Goal: Task Accomplishment & Management: Complete application form

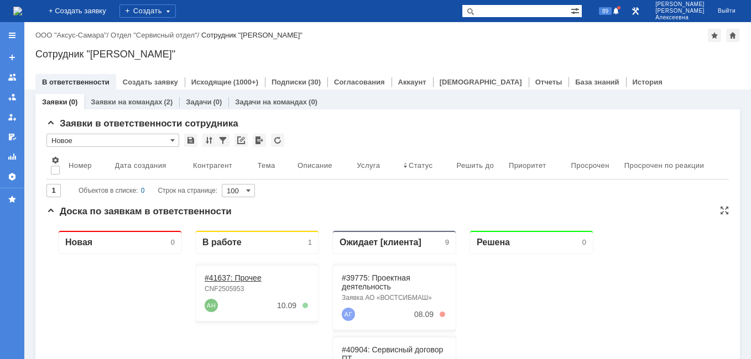
click at [231, 276] on link "#41637: Прочее" at bounding box center [233, 278] width 57 height 9
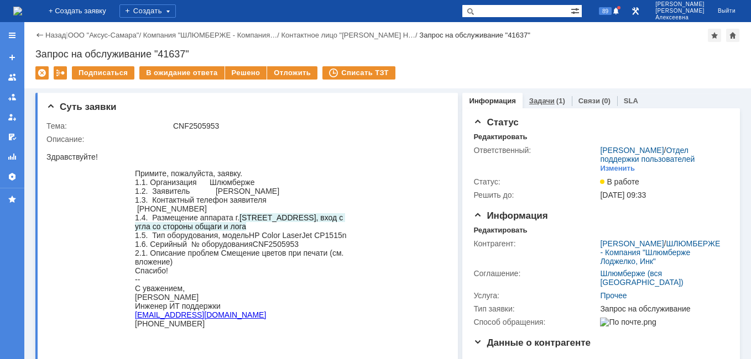
click at [532, 100] on link "Задачи" at bounding box center [541, 101] width 25 height 8
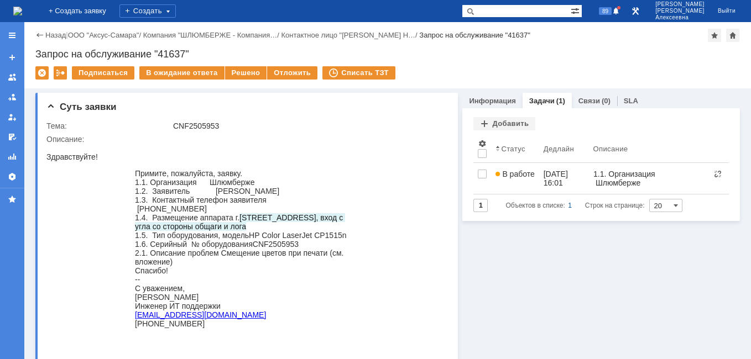
click at [22, 8] on img at bounding box center [17, 11] width 9 height 9
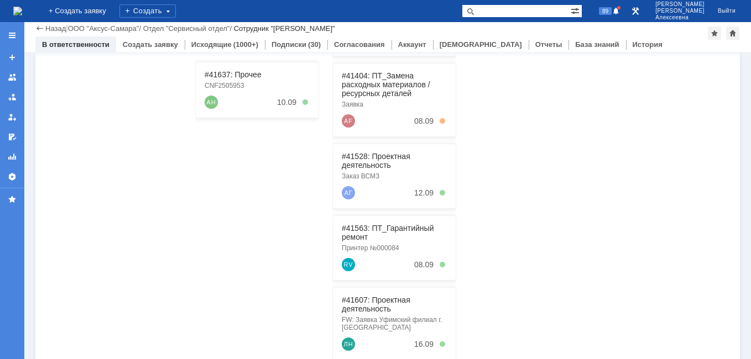
scroll to position [282, 0]
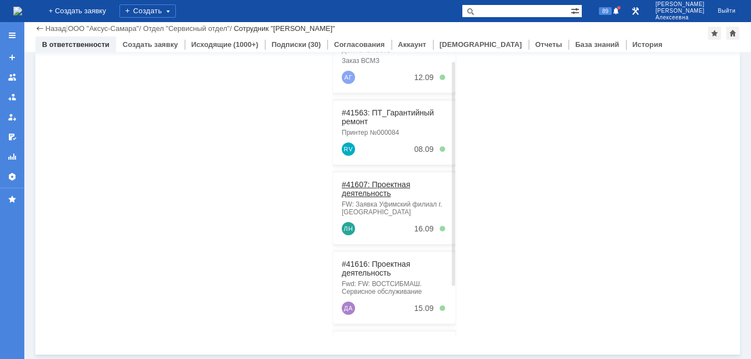
click at [373, 187] on link "#41607: Проектная деятельность" at bounding box center [376, 189] width 69 height 18
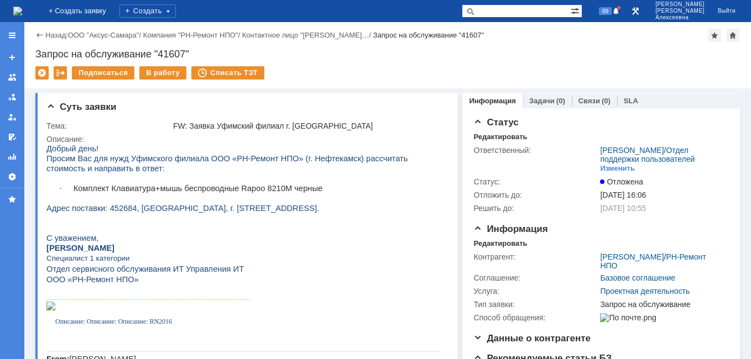
click at [22, 7] on img at bounding box center [17, 11] width 9 height 9
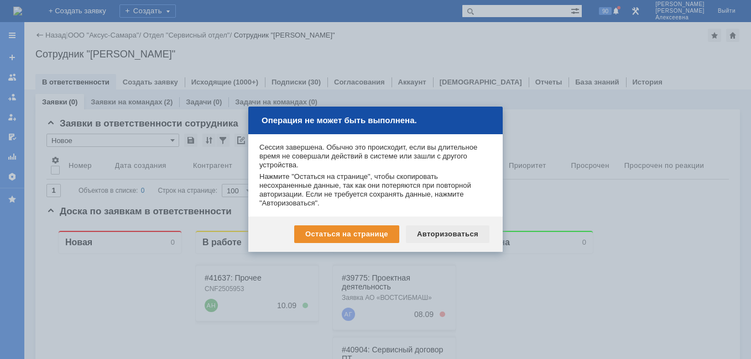
click at [442, 229] on div "Авторизоваться" at bounding box center [447, 235] width 83 height 18
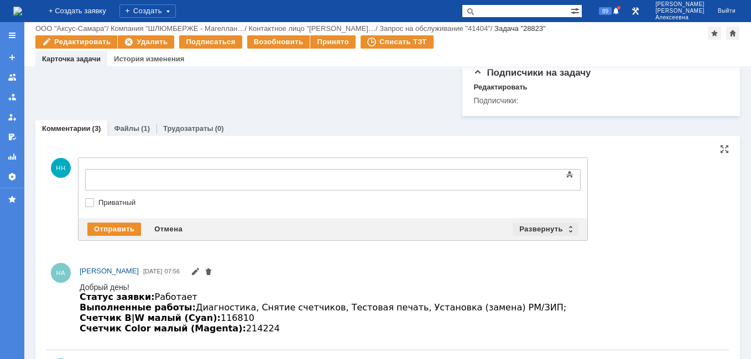
click at [572, 236] on div "Развернуть" at bounding box center [546, 229] width 66 height 13
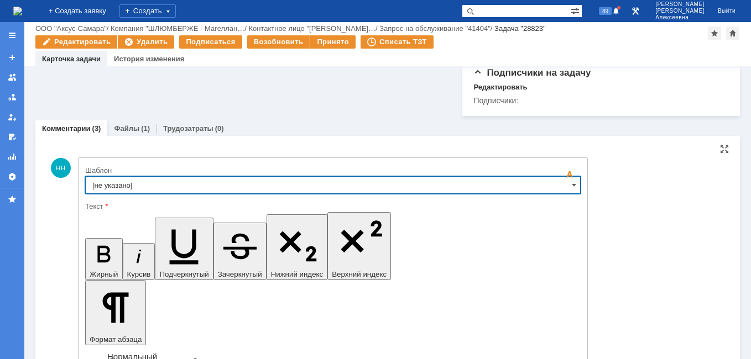
click at [573, 192] on input "[не указано]" at bounding box center [332, 185] width 495 height 18
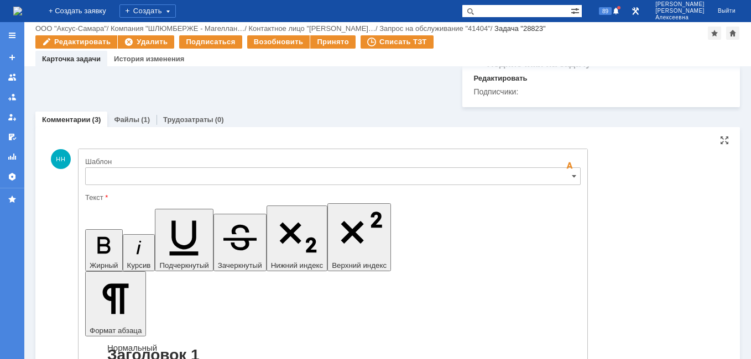
type input "[не указано]"
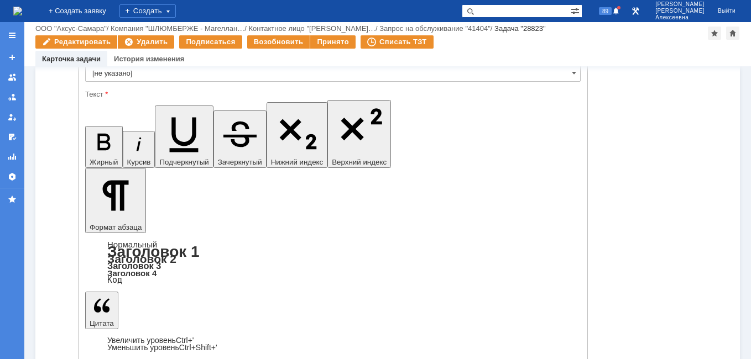
scroll to position [619, 0]
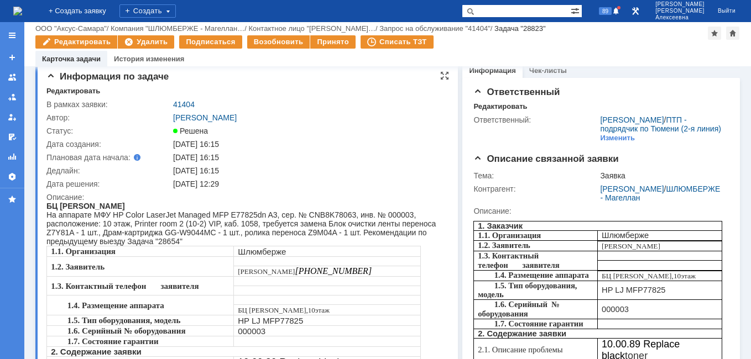
scroll to position [5, 0]
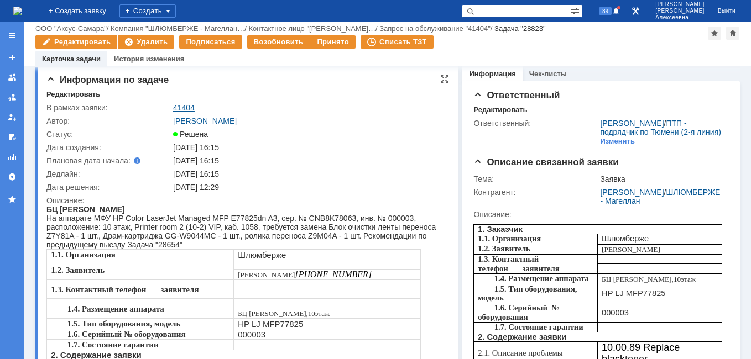
click at [184, 104] on link "41404" at bounding box center [184, 107] width 22 height 9
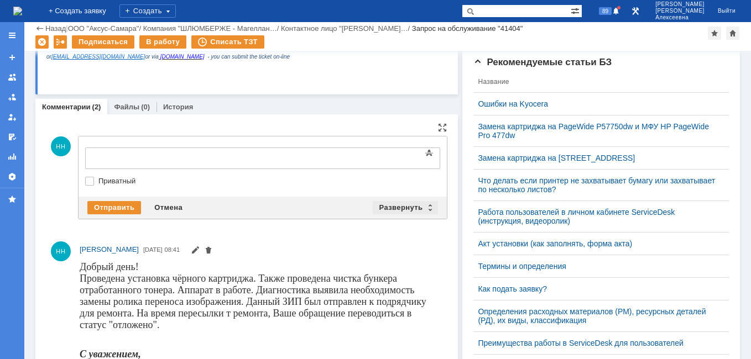
click at [427, 207] on div "Развернуть" at bounding box center [406, 207] width 66 height 13
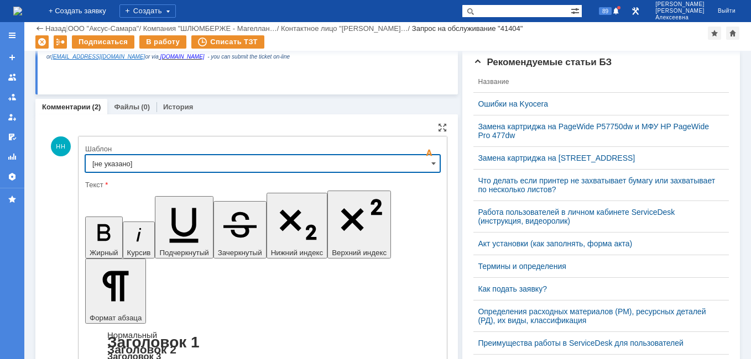
click at [425, 165] on input "[не указано]" at bounding box center [262, 164] width 355 height 18
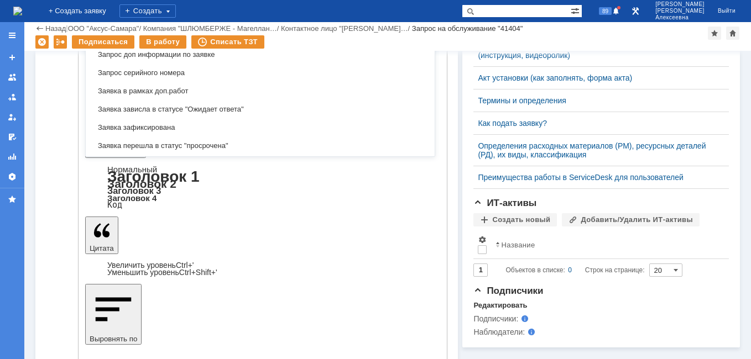
scroll to position [601, 0]
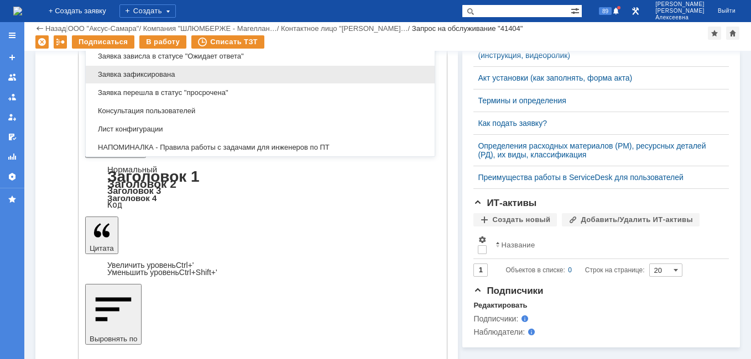
click at [165, 73] on span "Заявка зафиксирована" at bounding box center [260, 74] width 336 height 9
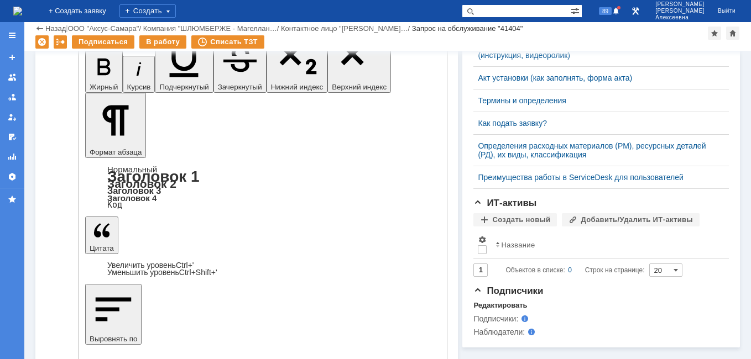
scroll to position [236, 0]
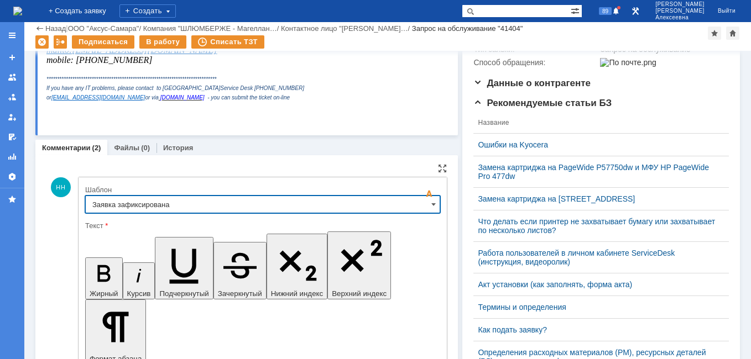
type input "Заявка зафиксирована"
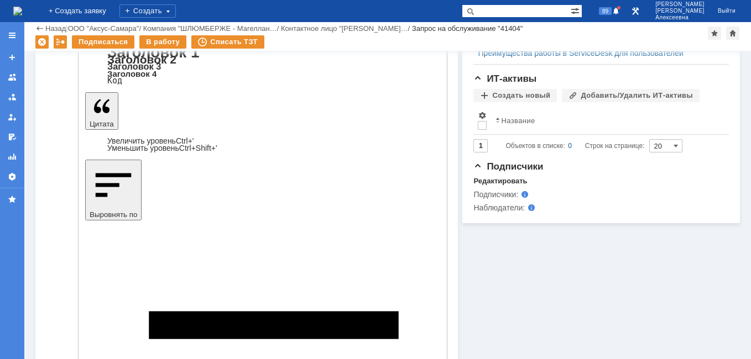
scroll to position [567, 0]
drag, startPoint x: 162, startPoint y: 2717, endPoint x: 79, endPoint y: 2659, distance: 101.2
drag, startPoint x: 79, startPoint y: 2659, endPoint x: 153, endPoint y: 2673, distance: 75.4
copy span "Добрый день! Проведена установка чёрного картриджа. Также проведена чистка бунк…"
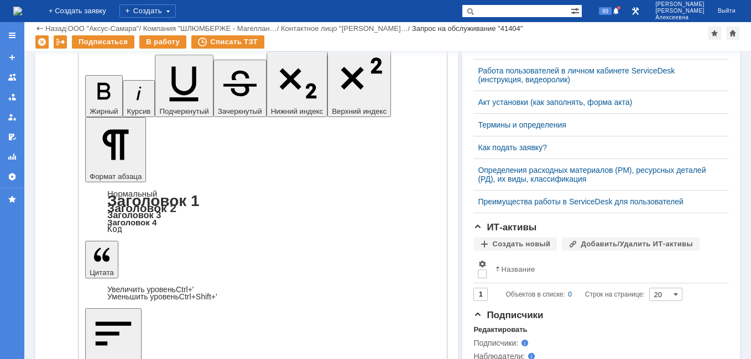
scroll to position [346, 0]
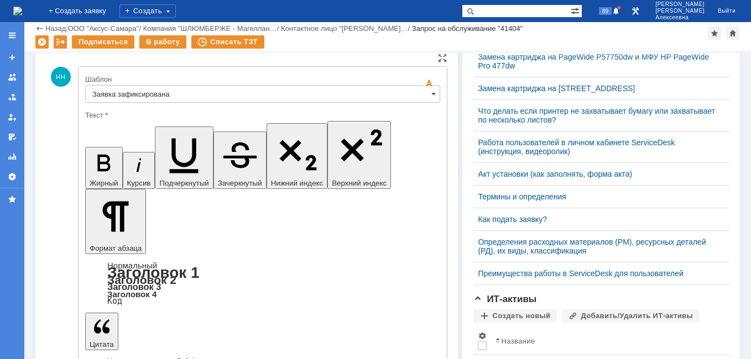
drag, startPoint x: 334, startPoint y: 2662, endPoint x: 93, endPoint y: 2651, distance: 241.3
drag, startPoint x: 163, startPoint y: 2684, endPoint x: 145, endPoint y: 2663, distance: 27.5
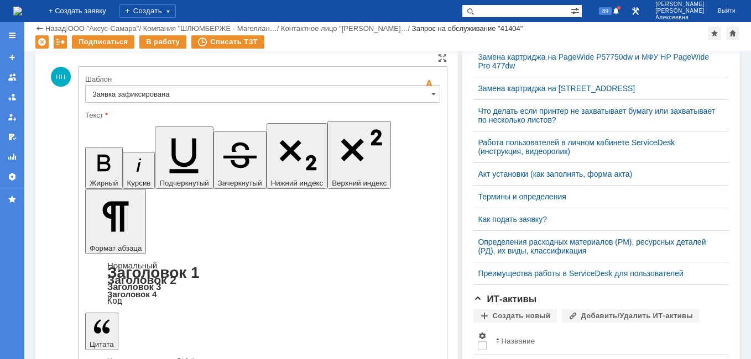
drag, startPoint x: 271, startPoint y: 2690, endPoint x: 205, endPoint y: 2670, distance: 69.6
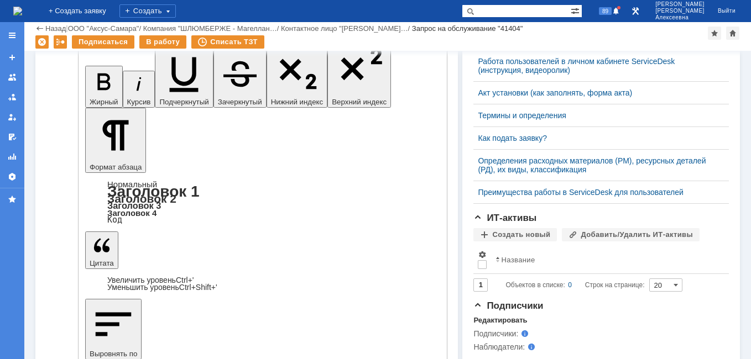
scroll to position [457, 0]
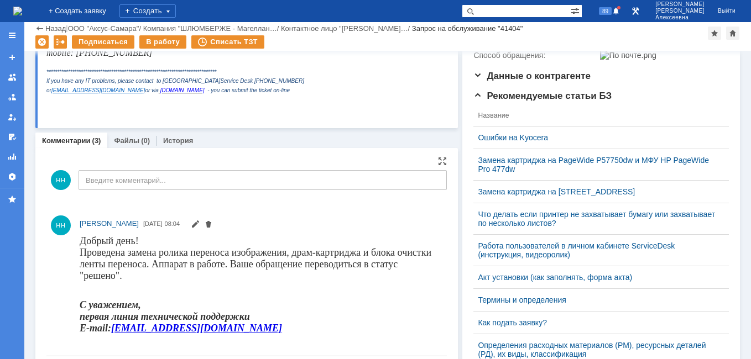
scroll to position [236, 0]
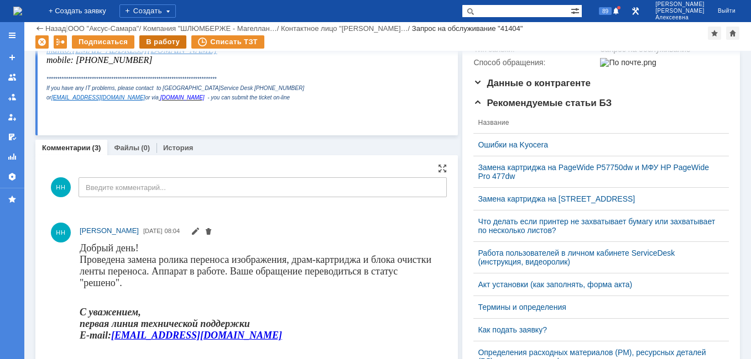
click at [153, 43] on div "В работу" at bounding box center [162, 41] width 47 height 13
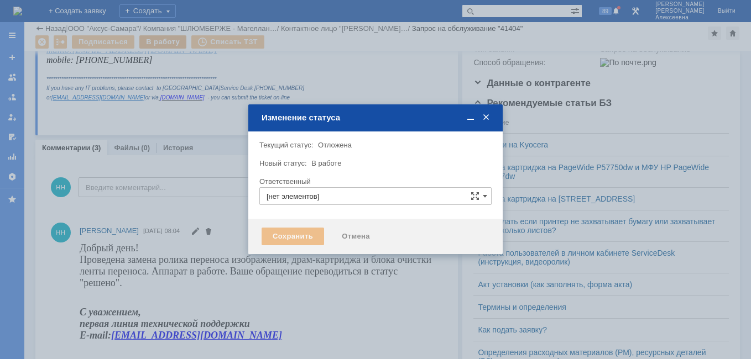
type input "[PERSON_NAME]"
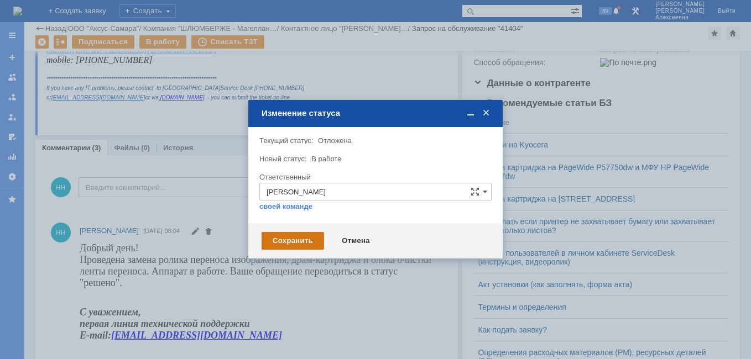
click at [286, 240] on div "Сохранить" at bounding box center [293, 241] width 62 height 18
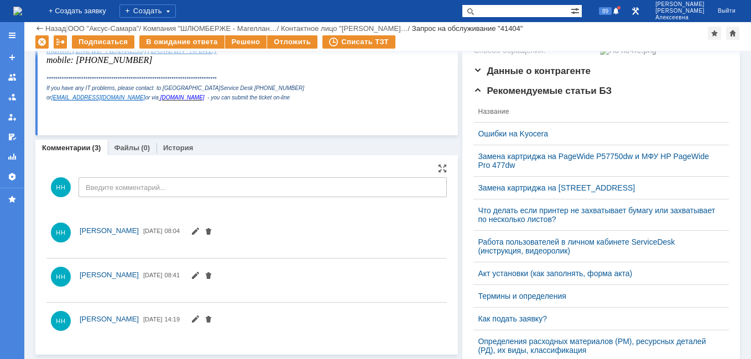
click at [242, 35] on div "Назад | ООО "Аксус-Самара" / Компания "ШЛЮМБЕРЖЕ - Магеллан… / Контактное лицо …" at bounding box center [387, 28] width 704 height 13
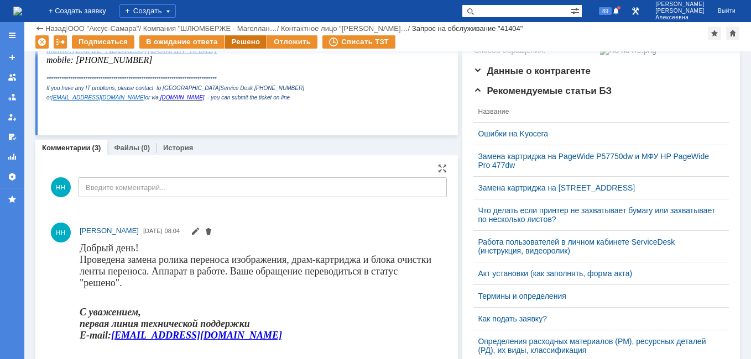
scroll to position [0, 0]
click at [236, 41] on div "Решено" at bounding box center [246, 41] width 42 height 13
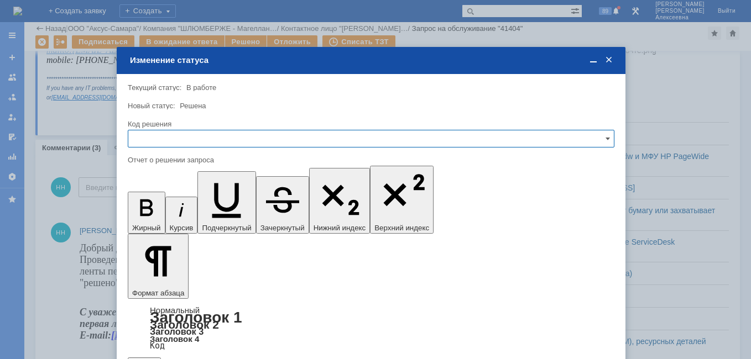
click at [610, 137] on input "text" at bounding box center [371, 139] width 487 height 18
click at [160, 216] on span "Решено" at bounding box center [371, 214] width 472 height 9
type input "Решено"
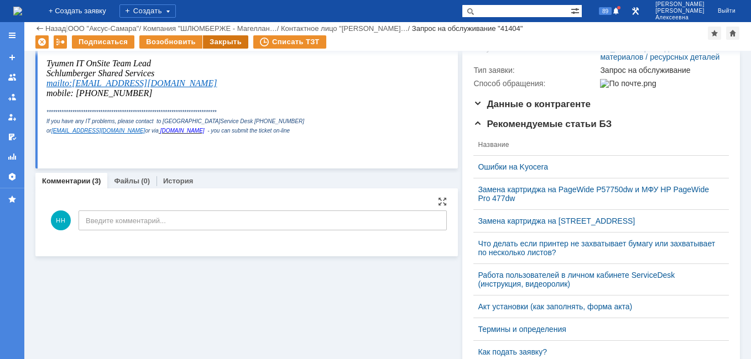
scroll to position [236, 0]
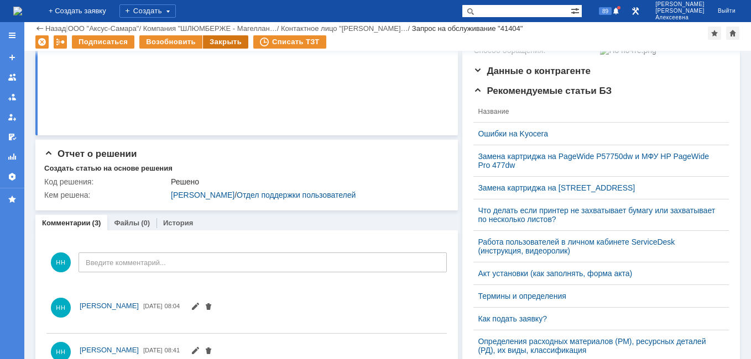
click at [223, 40] on div "Закрыть" at bounding box center [225, 41] width 45 height 13
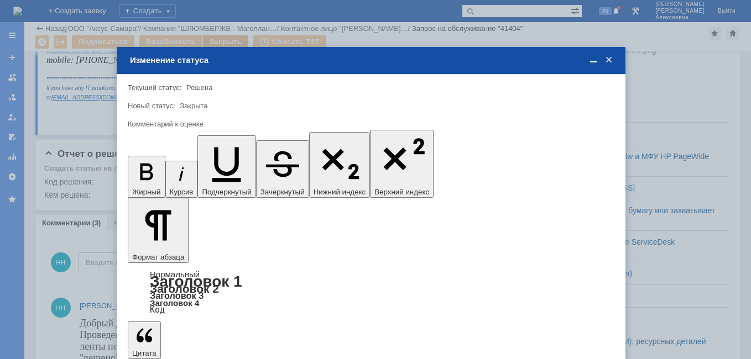
scroll to position [0, 0]
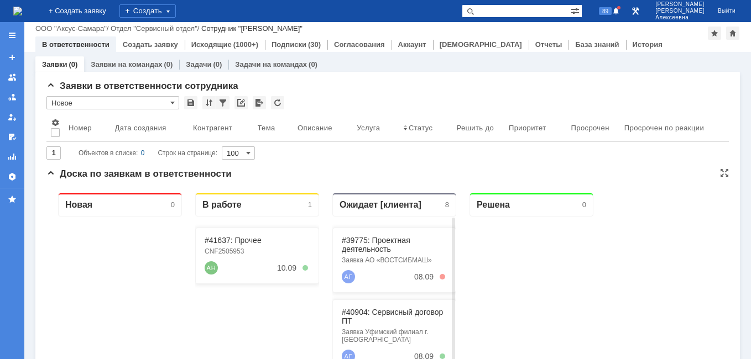
scroll to position [166, 0]
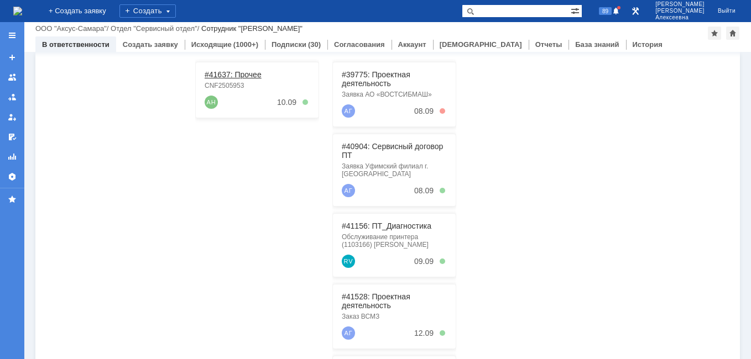
click at [242, 72] on link "#41637: Прочее" at bounding box center [233, 74] width 57 height 9
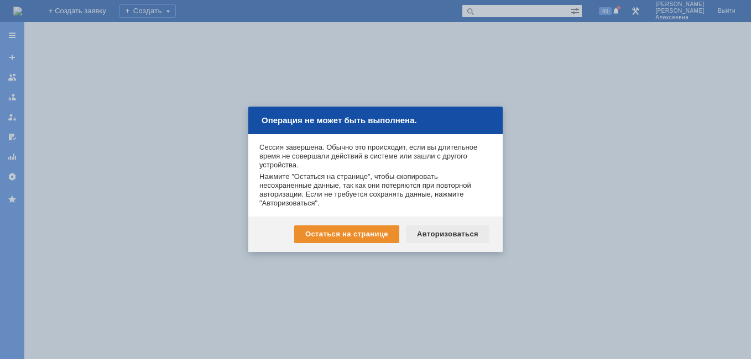
click at [449, 231] on div "Авторизоваться" at bounding box center [447, 235] width 83 height 18
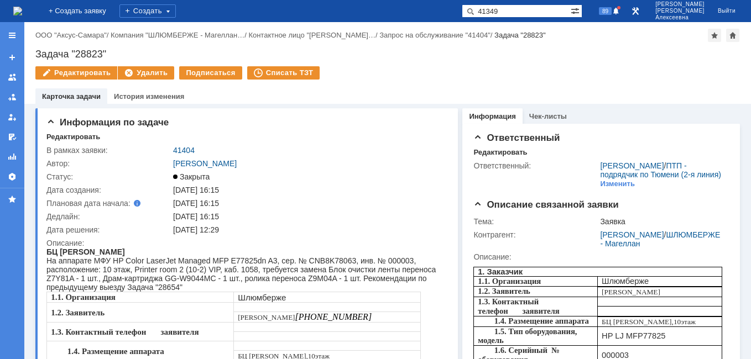
type input "41349"
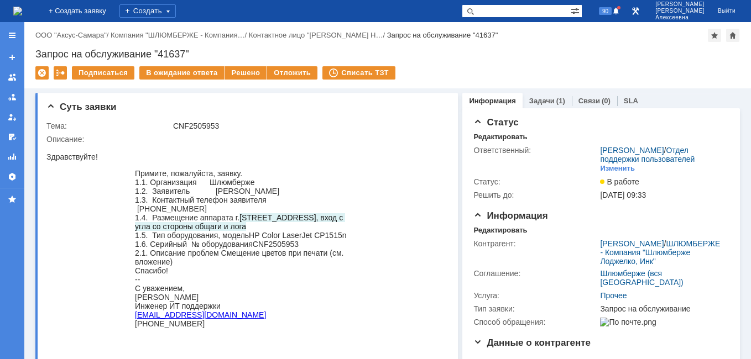
click at [22, 7] on img at bounding box center [17, 11] width 9 height 9
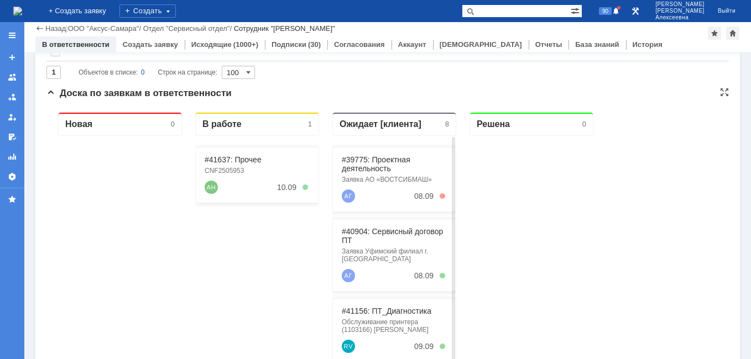
scroll to position [111, 0]
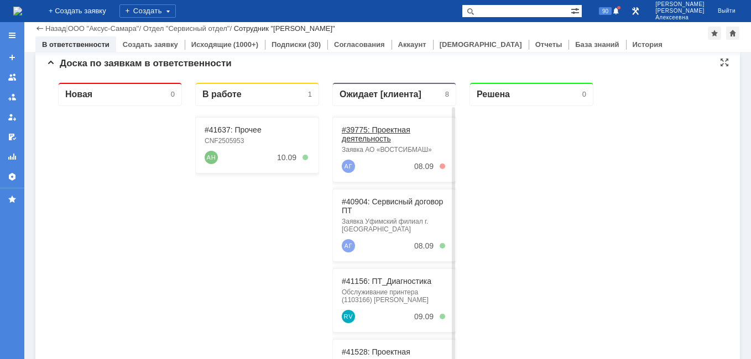
click at [369, 134] on link "#39775: Проектная деятельность" at bounding box center [376, 134] width 69 height 18
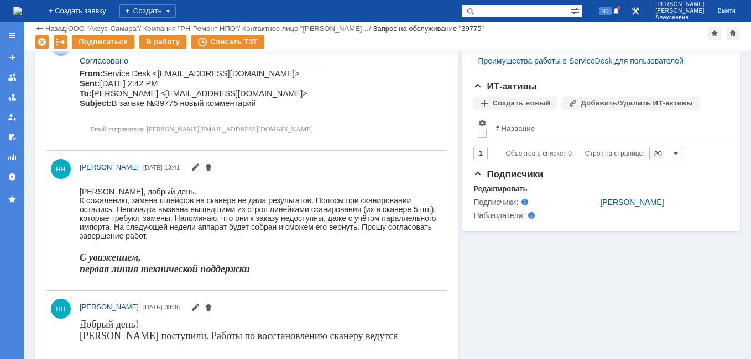
scroll to position [387, 0]
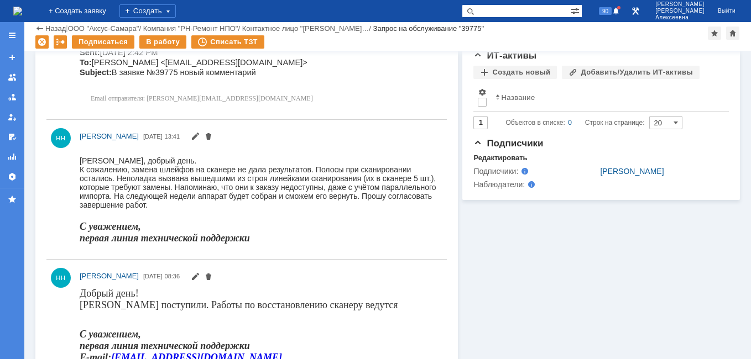
click at [22, 7] on img at bounding box center [17, 11] width 9 height 9
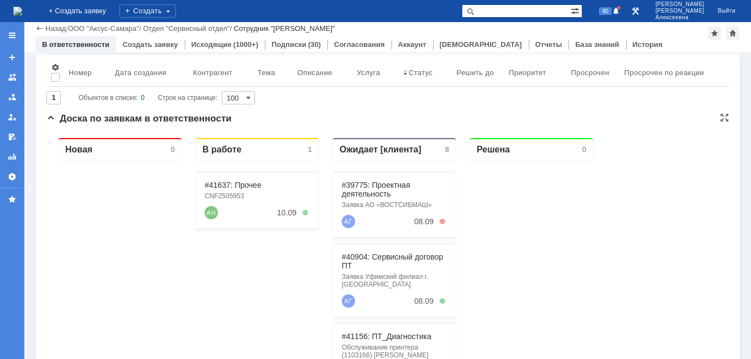
scroll to position [166, 0]
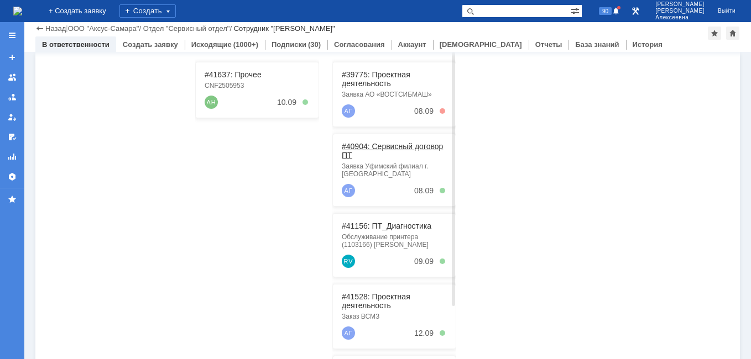
click at [390, 151] on div "#40904: Сервисный договор ПТ" at bounding box center [394, 151] width 105 height 18
click at [387, 149] on link "#40904: Сервисный договор ПТ" at bounding box center [392, 151] width 101 height 18
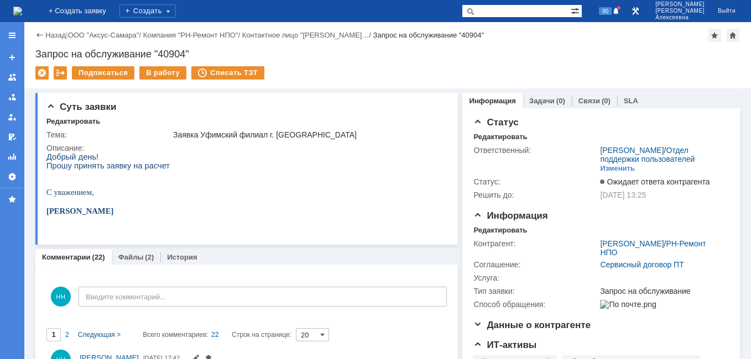
click at [22, 12] on img at bounding box center [17, 11] width 9 height 9
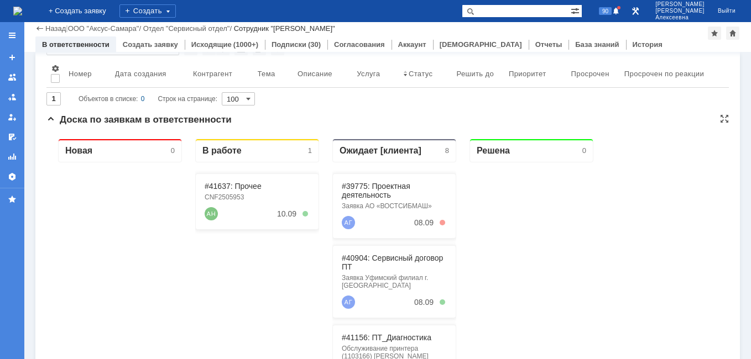
scroll to position [166, 0]
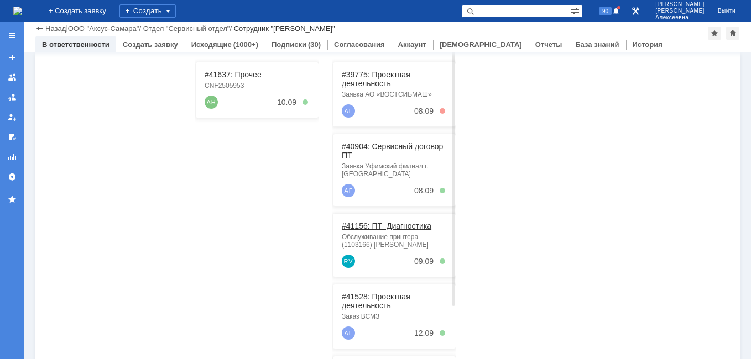
click at [392, 228] on link "#41156: ПТ_Диагностика" at bounding box center [387, 226] width 90 height 9
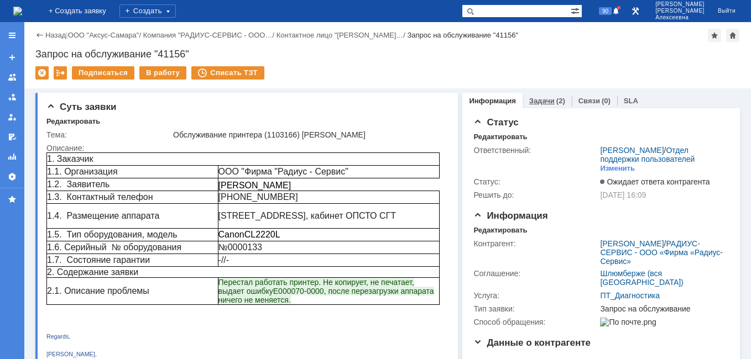
click at [544, 97] on link "Задачи" at bounding box center [541, 101] width 25 height 8
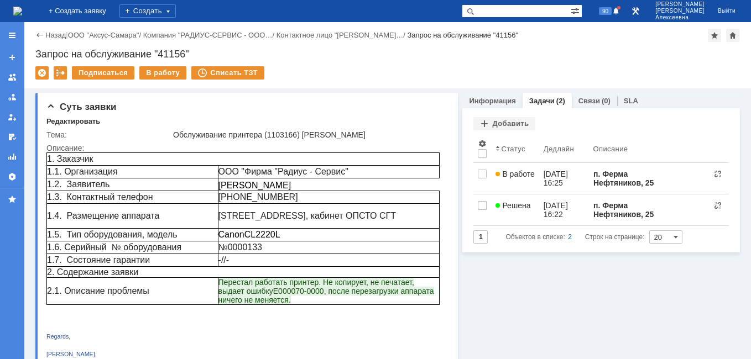
click at [22, 9] on img at bounding box center [17, 11] width 9 height 9
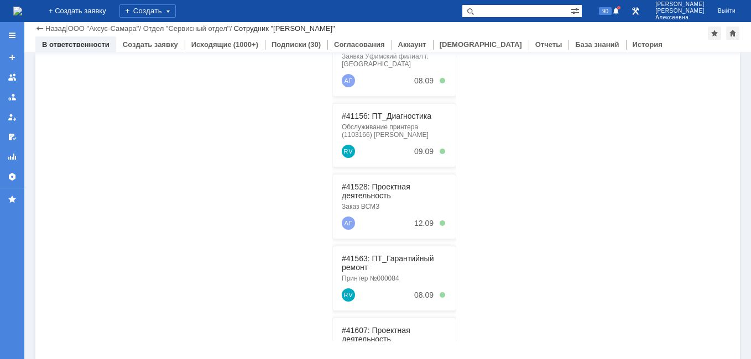
scroll to position [276, 0]
click at [363, 187] on link "#41528: Проектная деятельность" at bounding box center [376, 191] width 69 height 18
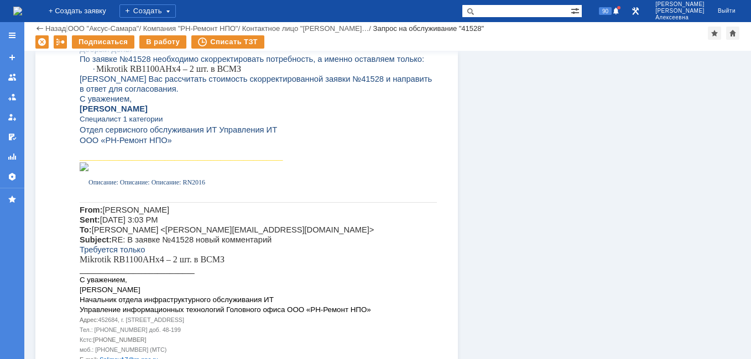
scroll to position [1106, 0]
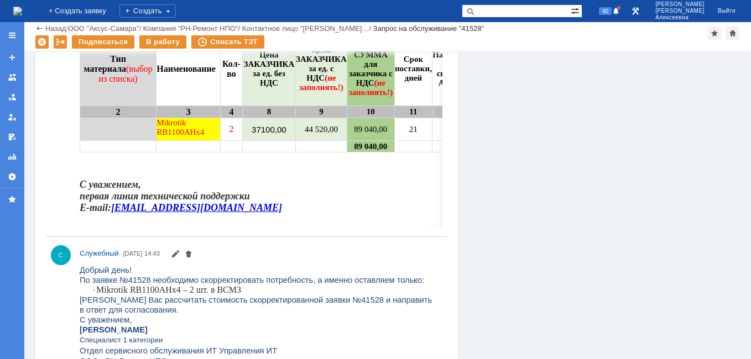
click at [19, 12] on img at bounding box center [17, 11] width 9 height 9
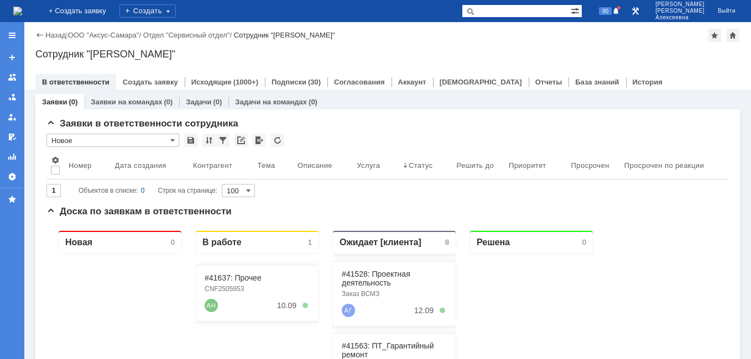
scroll to position [55, 0]
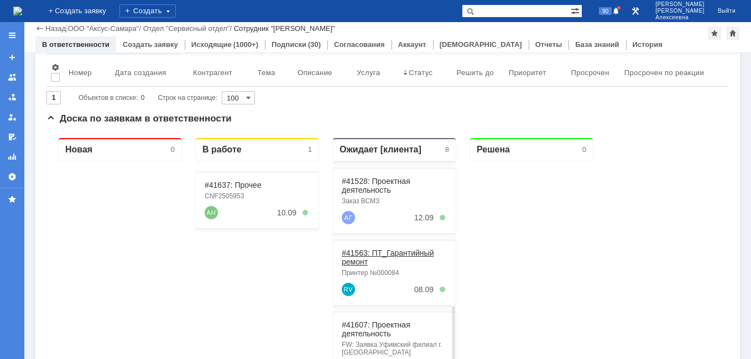
click at [378, 255] on link "#41563: ПТ_Гарантийный ремонт" at bounding box center [388, 258] width 92 height 18
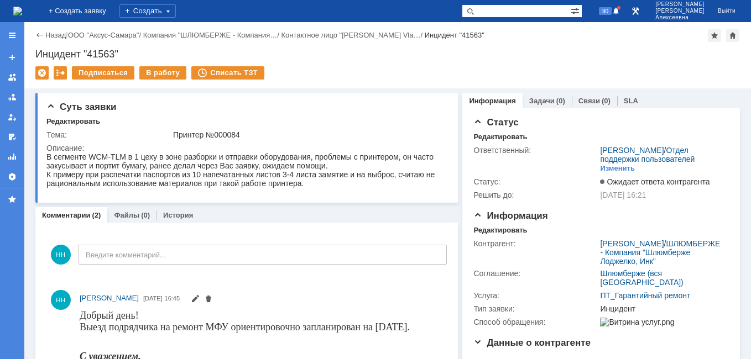
click at [22, 10] on img at bounding box center [17, 11] width 9 height 9
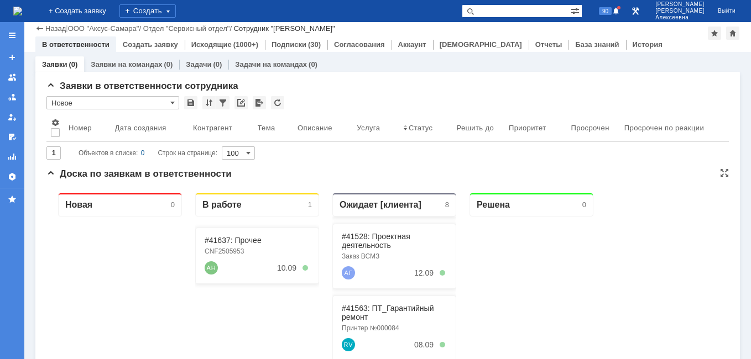
scroll to position [221, 0]
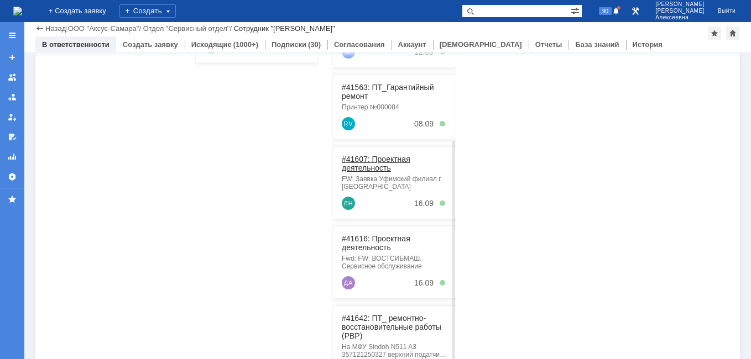
click at [380, 155] on link "#41607: Проектная деятельность" at bounding box center [376, 164] width 69 height 18
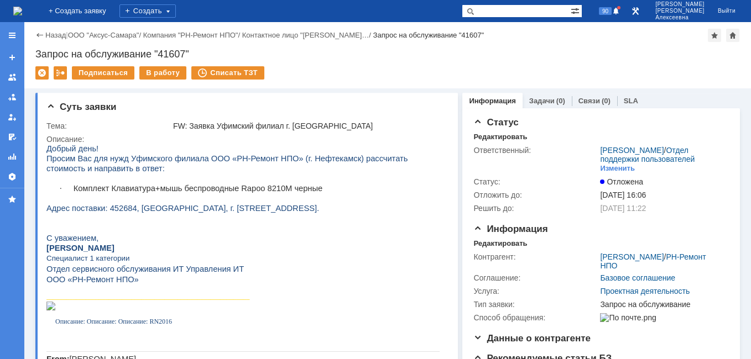
click at [22, 7] on img at bounding box center [17, 11] width 9 height 9
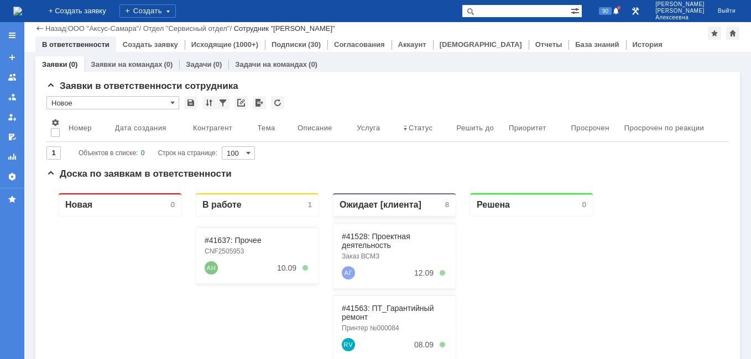
scroll to position [166, 0]
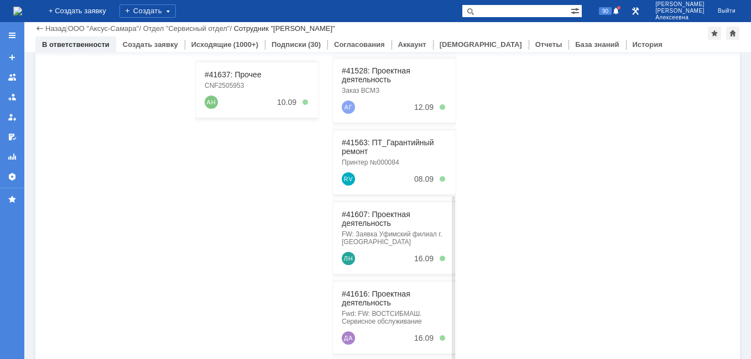
click at [370, 285] on div "#41616: Проектная деятельность Fwd: FW: ВОСТСИБМАШ. Сервисное обслуживание ДА 1…" at bounding box center [394, 317] width 124 height 73
click at [373, 294] on link "#41616: Проектная деятельность" at bounding box center [376, 299] width 69 height 18
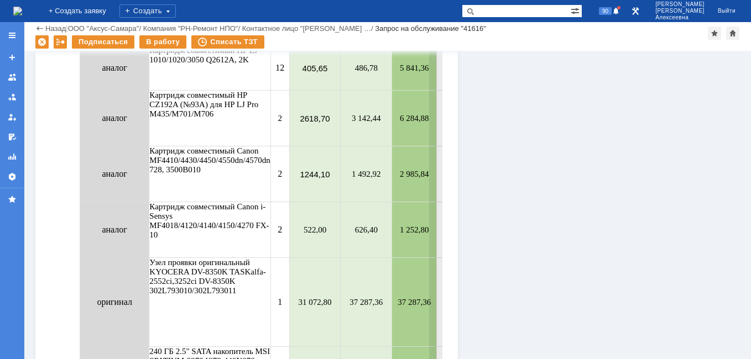
scroll to position [1493, 0]
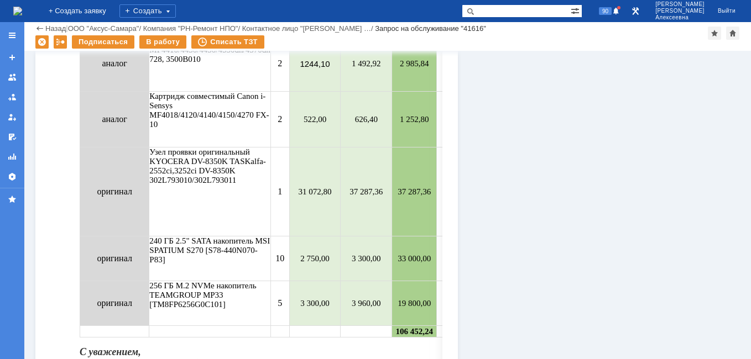
click at [20, 11] on img at bounding box center [17, 11] width 9 height 9
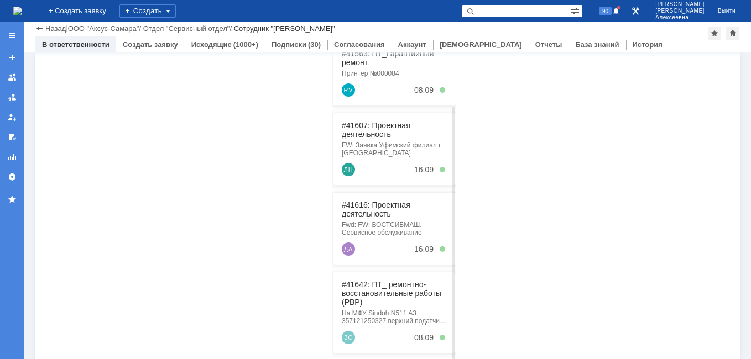
scroll to position [282, 0]
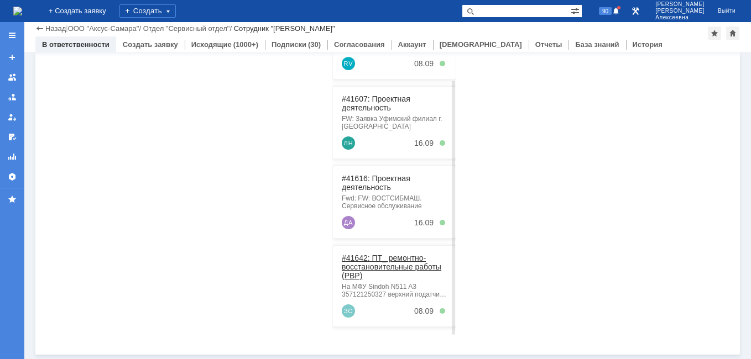
click at [373, 261] on link "#41642: ПТ_ ремонтно-восстановительные работы (РВР)" at bounding box center [392, 267] width 100 height 27
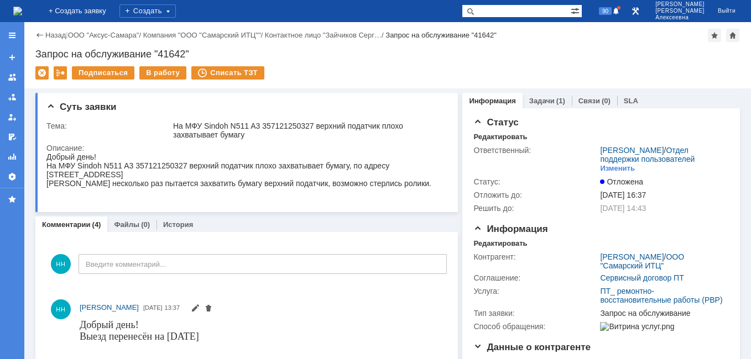
click at [22, 7] on img at bounding box center [17, 11] width 9 height 9
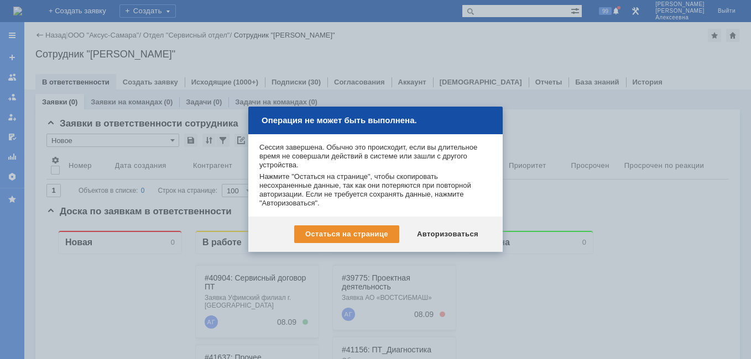
click at [31, 8] on div at bounding box center [375, 179] width 751 height 359
click at [440, 238] on div "Авторизоваться" at bounding box center [447, 235] width 83 height 18
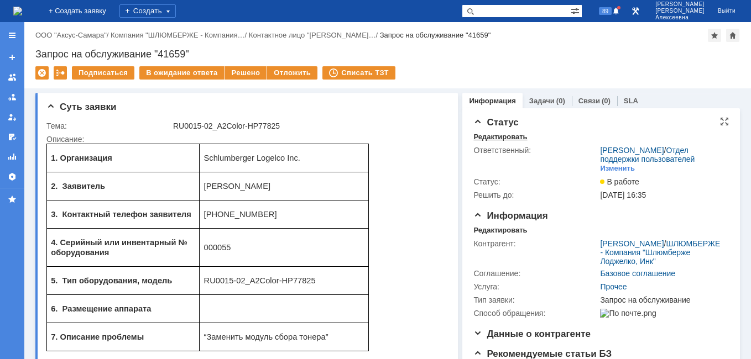
click at [488, 135] on div "Редактировать" at bounding box center [500, 137] width 54 height 9
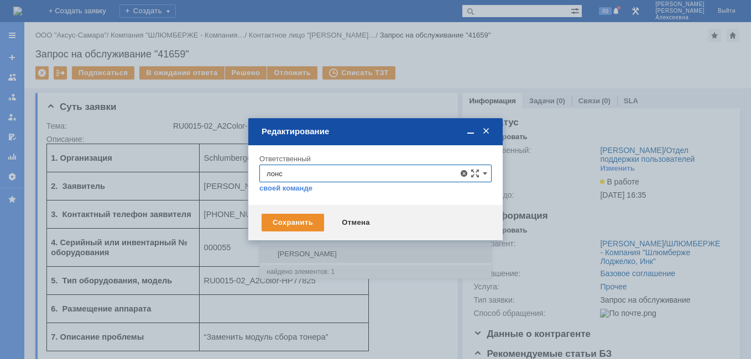
click at [323, 255] on span "[PERSON_NAME]" at bounding box center [375, 254] width 218 height 9
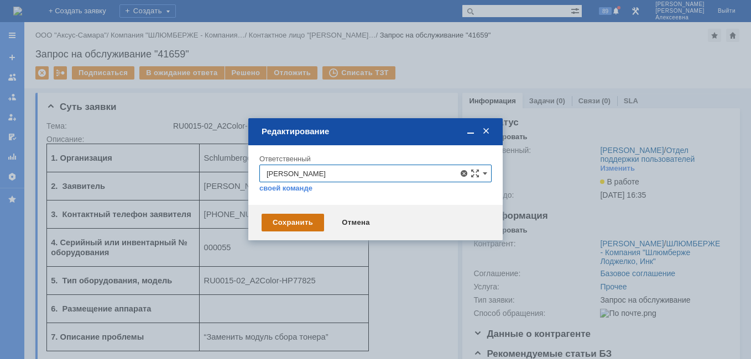
type input "[PERSON_NAME]"
click at [297, 224] on div "Сохранить" at bounding box center [293, 223] width 62 height 18
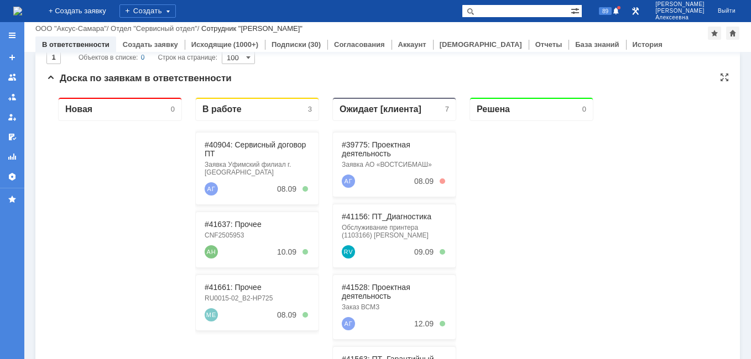
scroll to position [166, 0]
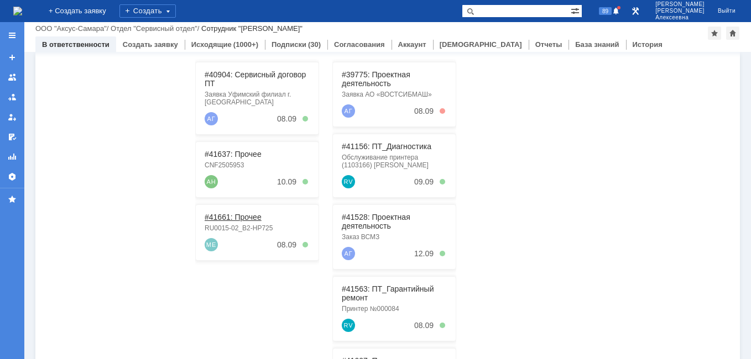
click at [243, 219] on link "#41661: Прочее" at bounding box center [233, 217] width 57 height 9
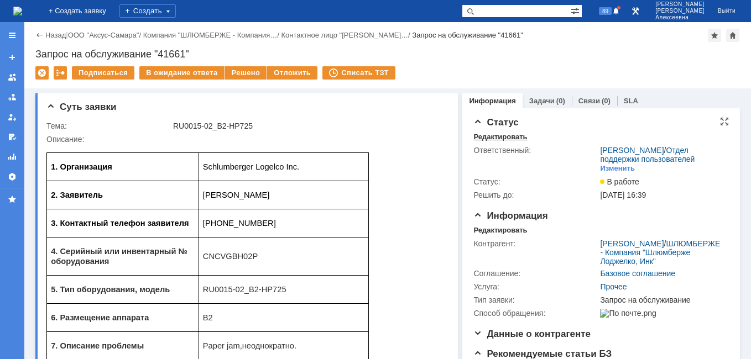
click at [488, 134] on div "Редактировать" at bounding box center [500, 137] width 54 height 9
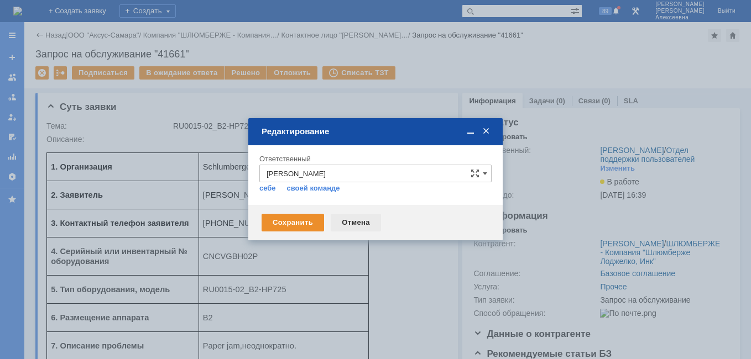
click at [350, 220] on div "Отмена" at bounding box center [356, 223] width 50 height 18
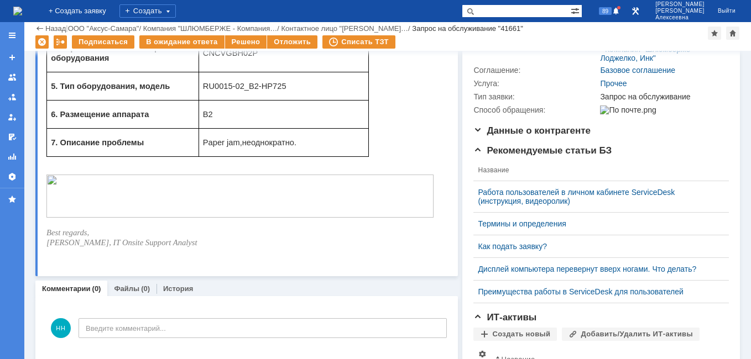
scroll to position [289, 0]
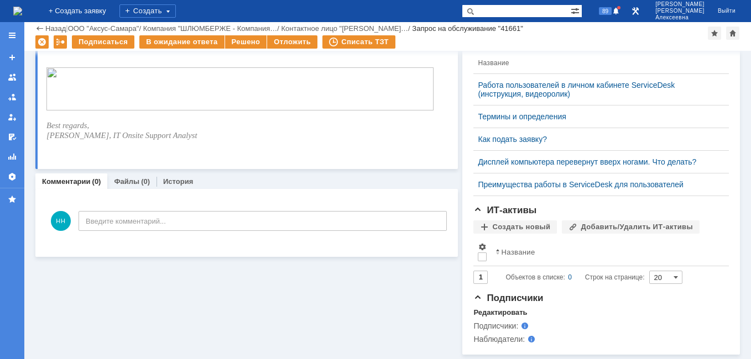
click at [22, 9] on img at bounding box center [17, 11] width 9 height 9
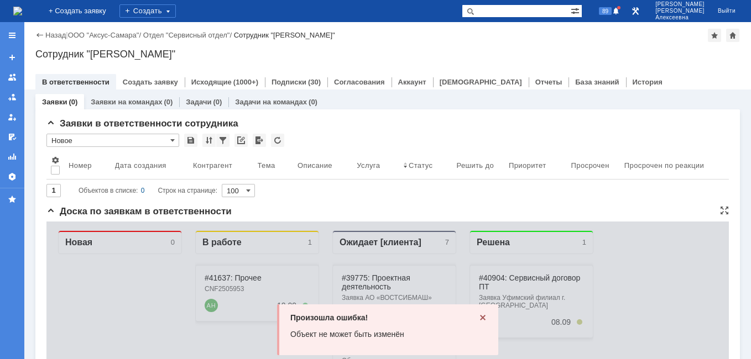
click at [480, 318] on icon at bounding box center [483, 318] width 6 height 6
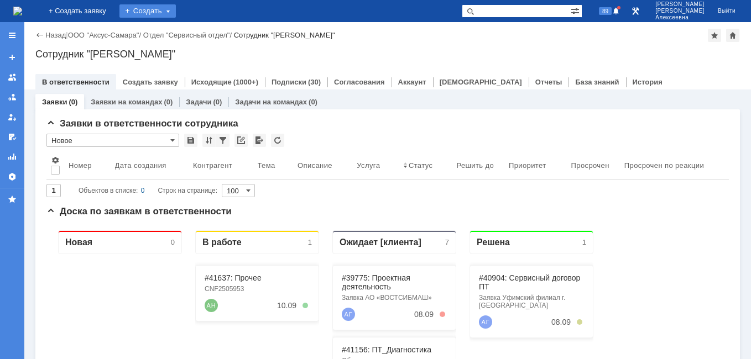
click at [168, 12] on div "Создать" at bounding box center [147, 10] width 56 height 13
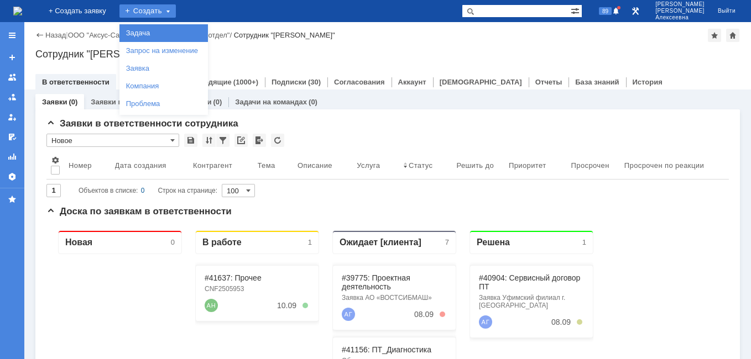
click at [169, 32] on link "Задача" at bounding box center [164, 33] width 84 height 13
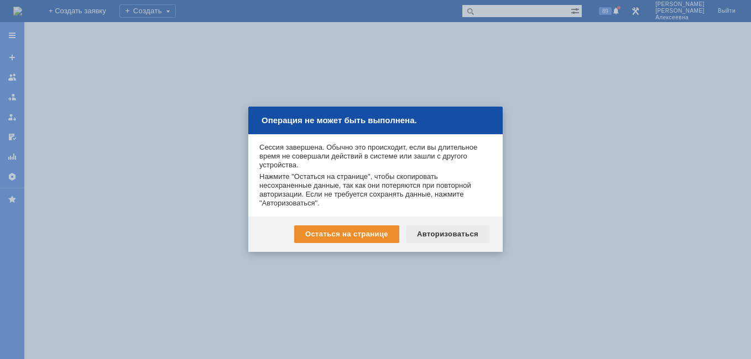
click at [452, 233] on div "Авторизоваться" at bounding box center [447, 235] width 83 height 18
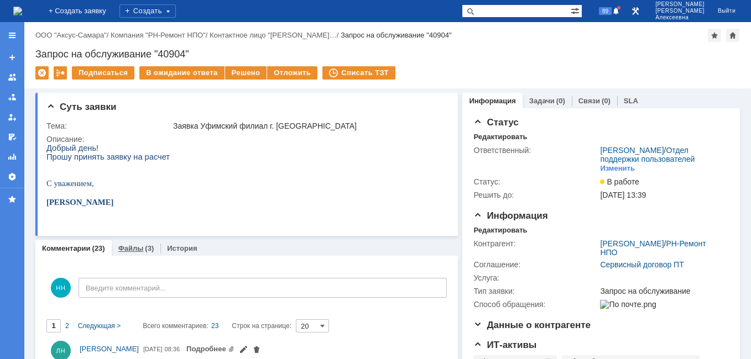
click at [128, 248] on link "Файлы" at bounding box center [130, 248] width 25 height 8
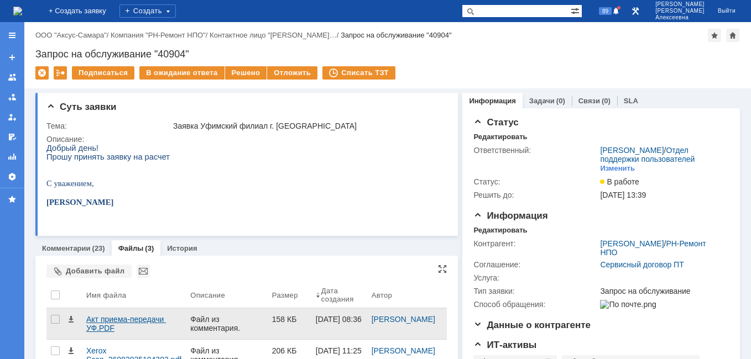
click at [116, 323] on div "Акт приема-передачи УФ.PDF" at bounding box center [133, 324] width 95 height 18
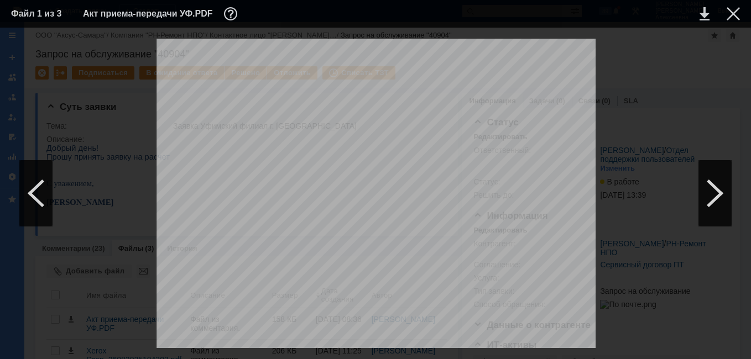
scroll to position [111, 0]
click at [731, 18] on div at bounding box center [732, 13] width 13 height 13
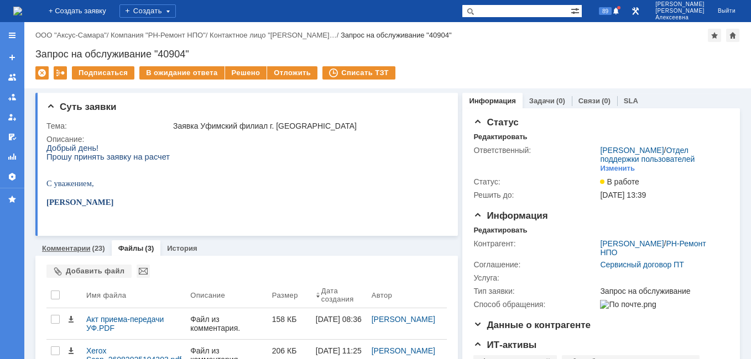
click at [62, 249] on link "Комментарии" at bounding box center [66, 248] width 49 height 8
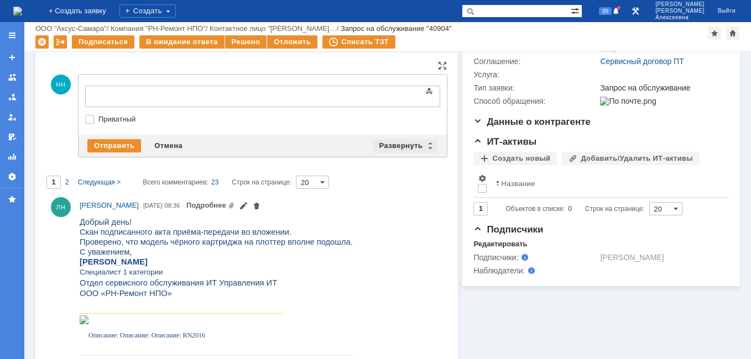
click at [425, 144] on div "Развернуть" at bounding box center [406, 145] width 66 height 13
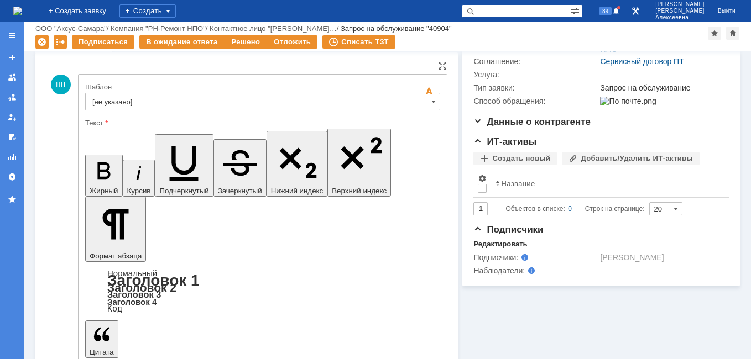
click at [426, 97] on input "[не указано]" at bounding box center [262, 102] width 355 height 18
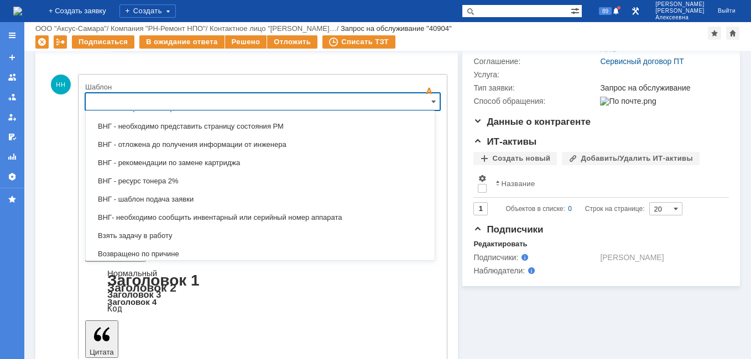
scroll to position [490, 0]
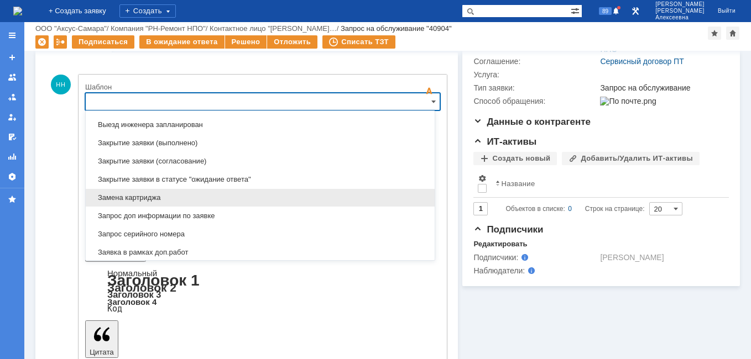
click at [150, 195] on span "Замена картриджа" at bounding box center [260, 198] width 336 height 9
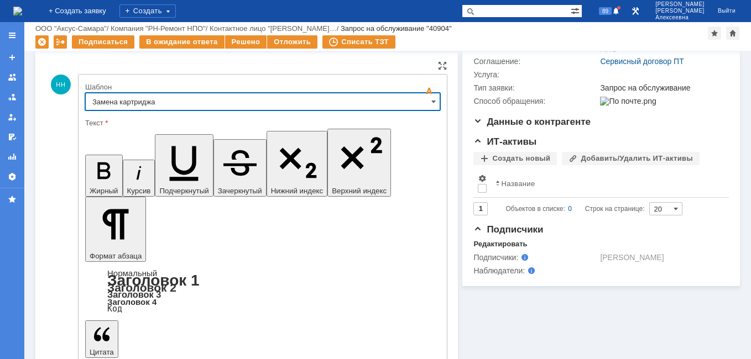
type input "Замена картриджа"
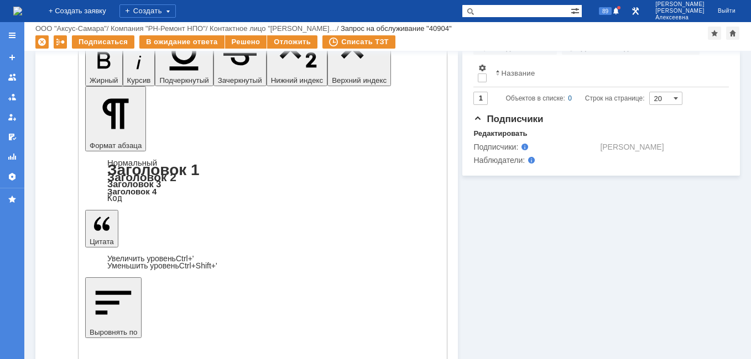
scroll to position [0, 0]
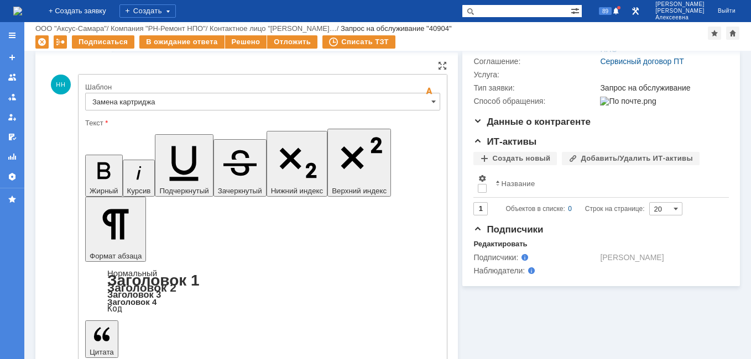
drag, startPoint x: 386, startPoint y: 2684, endPoint x: 102, endPoint y: 2670, distance: 284.0
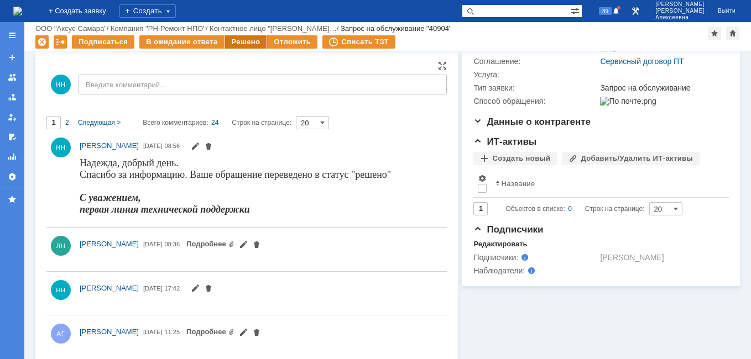
click at [239, 39] on div "Решено" at bounding box center [246, 41] width 42 height 13
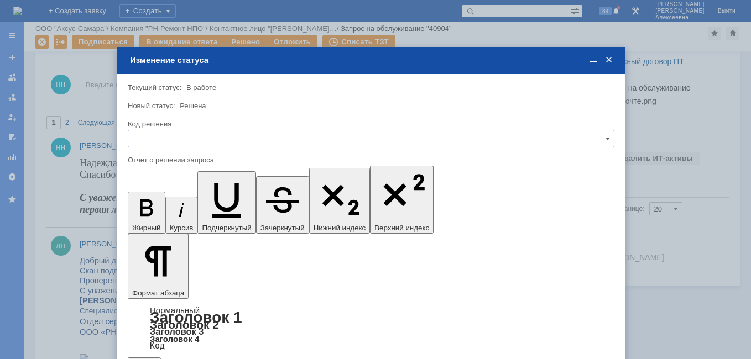
click at [600, 138] on input "text" at bounding box center [371, 139] width 487 height 18
click at [160, 210] on span "Решено" at bounding box center [371, 214] width 472 height 9
type input "Решено"
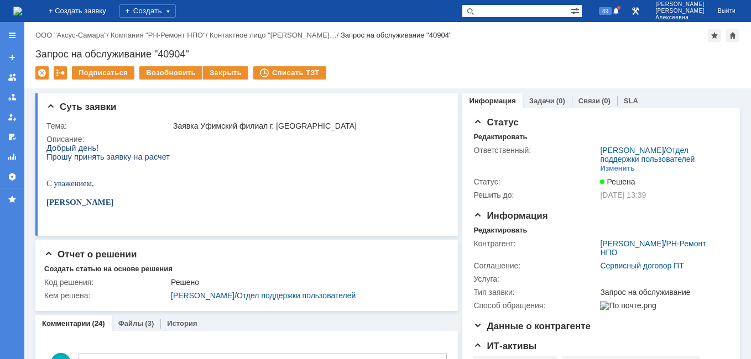
click at [19, 14] on img at bounding box center [17, 11] width 9 height 9
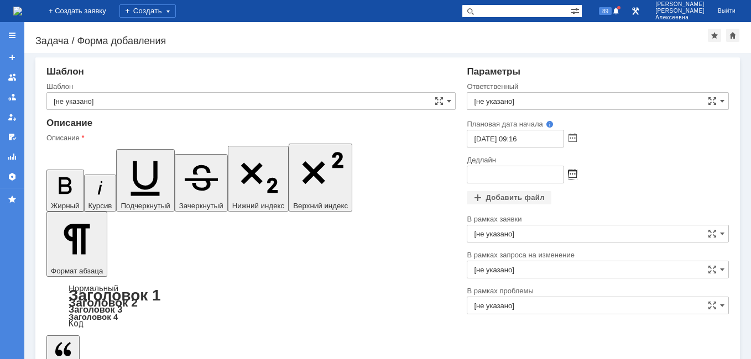
click at [568, 173] on span at bounding box center [572, 174] width 8 height 9
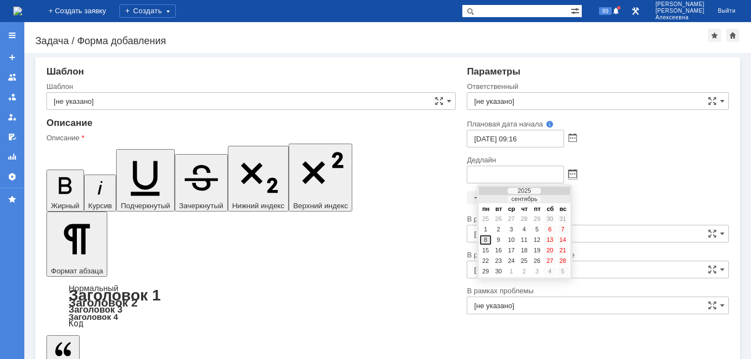
click at [485, 240] on div "8" at bounding box center [485, 240] width 11 height 9
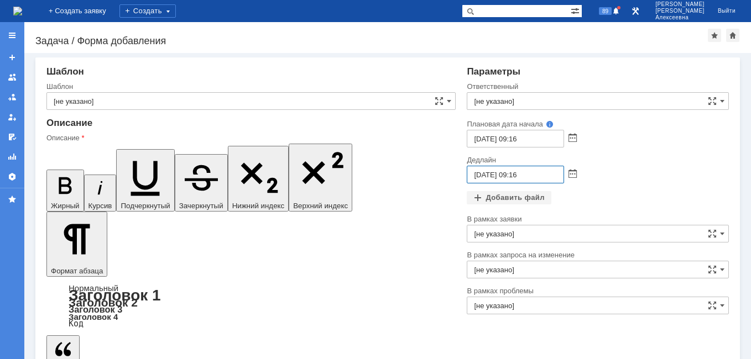
click at [515, 173] on input "[DATE] 09:16" at bounding box center [515, 175] width 97 height 18
type input "[DATE] 16:16"
click at [517, 13] on input "text" at bounding box center [516, 10] width 109 height 13
type input "[PERSON_NAME]"
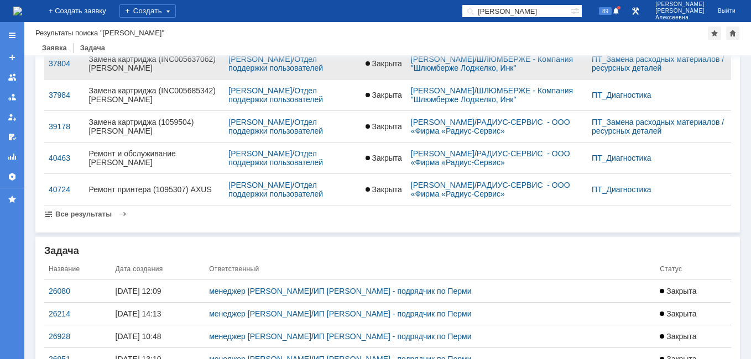
scroll to position [122, 0]
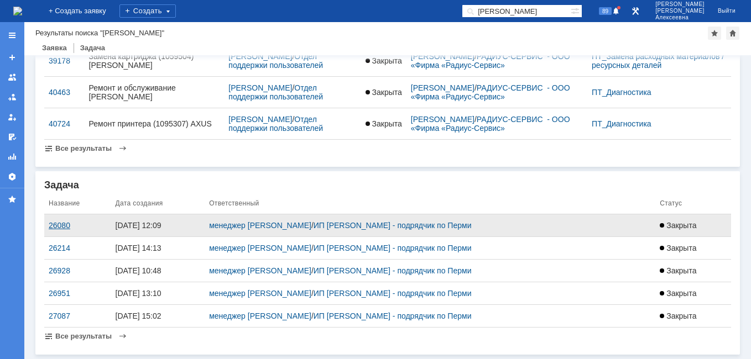
click at [56, 225] on div "26080" at bounding box center [78, 225] width 58 height 9
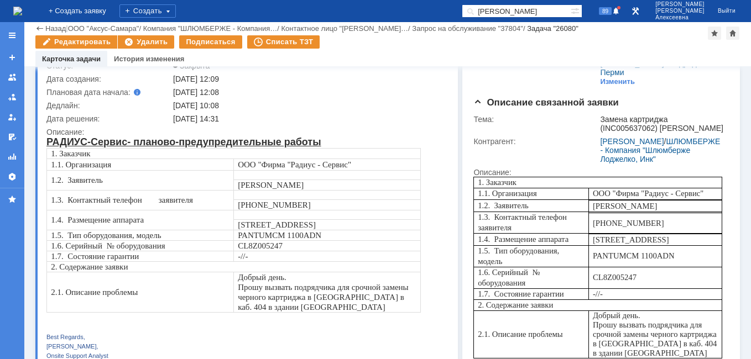
scroll to position [111, 0]
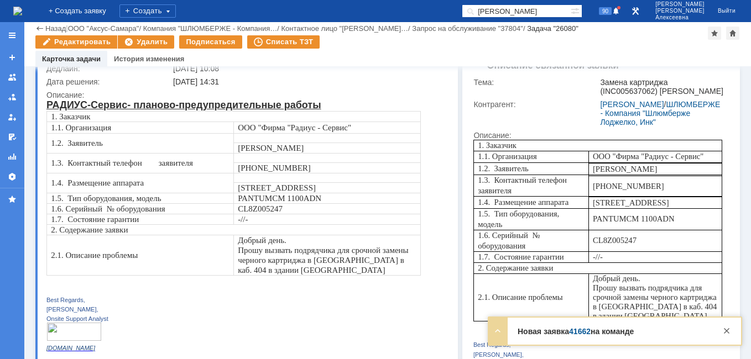
click at [582, 331] on link "41662" at bounding box center [580, 331] width 22 height 9
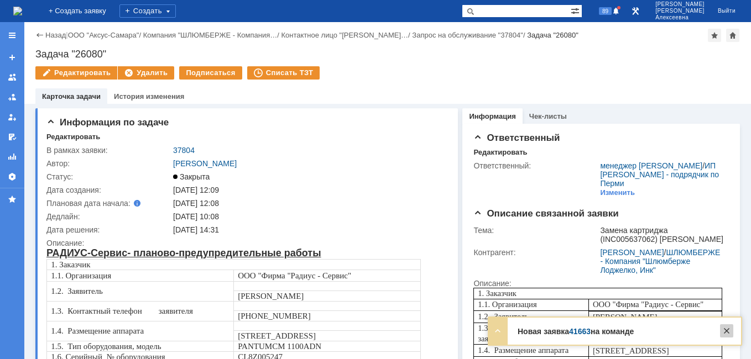
click at [730, 331] on div at bounding box center [726, 331] width 13 height 13
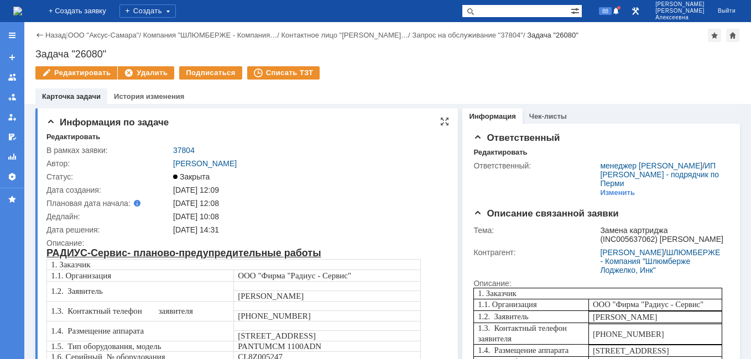
scroll to position [111, 0]
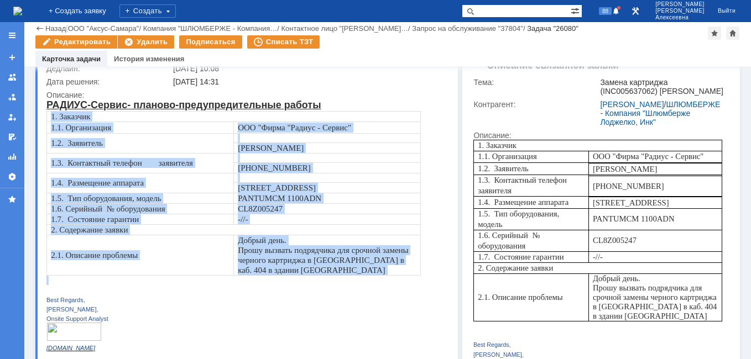
drag, startPoint x: 51, startPoint y: 117, endPoint x: 411, endPoint y: 283, distance: 396.3
click at [411, 283] on div "1. Заказчик 1.1. Организация ООО "Фирма "Радиус - Сервис" 1.2. Заявитель [PERSO…" at bounding box center [242, 236] width 393 height 250
copy div "1. Заказчик 1.1. Организация ООО "Фирма "Радиус - Сервис" 1.2. Заявитель [PERSO…"
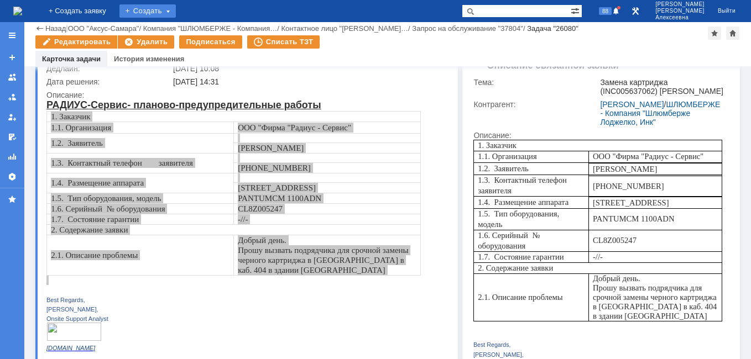
click at [176, 4] on div "Создать" at bounding box center [147, 10] width 56 height 13
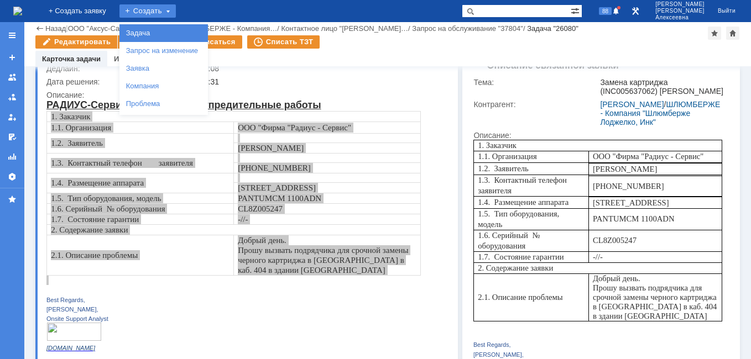
click at [164, 34] on link "Задача" at bounding box center [164, 33] width 84 height 13
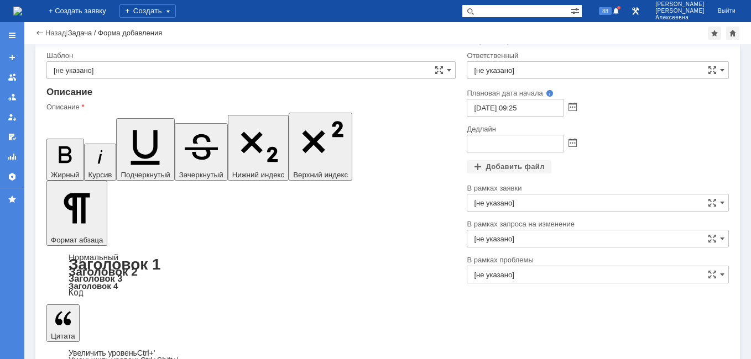
scroll to position [22, 0]
click at [568, 140] on span at bounding box center [572, 144] width 8 height 9
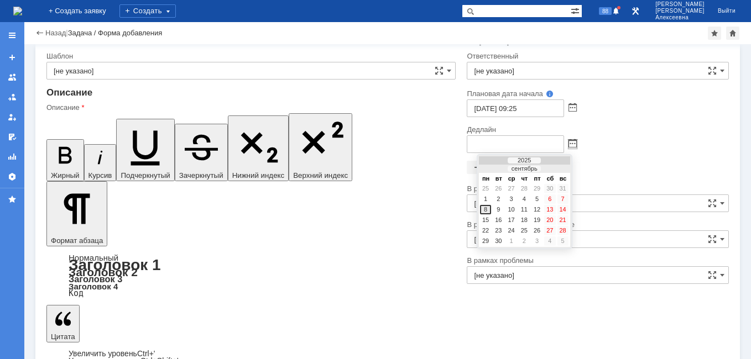
click at [485, 208] on div "8" at bounding box center [485, 209] width 11 height 9
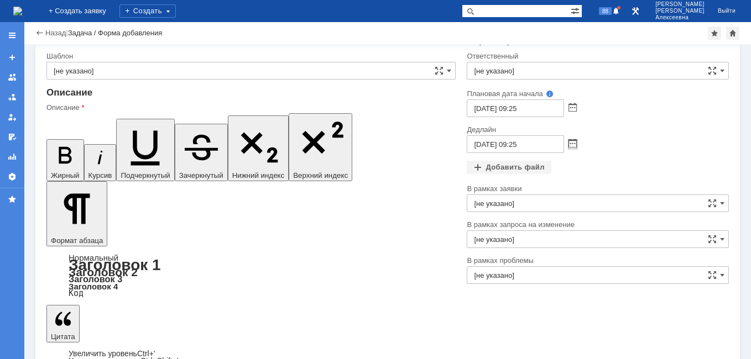
click at [515, 143] on input "[DATE] 09:25" at bounding box center [515, 144] width 97 height 18
type input "[DATE] 169:25"
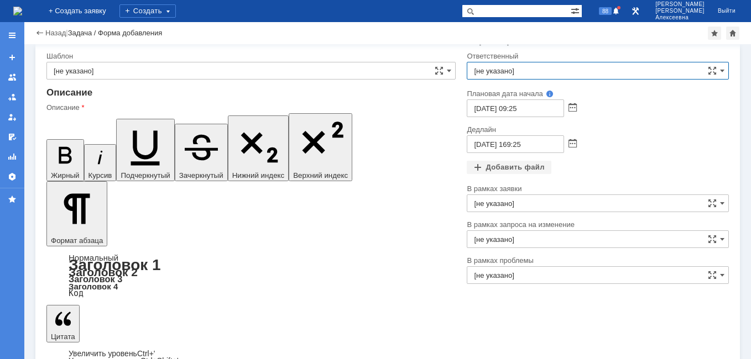
click at [501, 65] on input "[не указано]" at bounding box center [598, 71] width 262 height 18
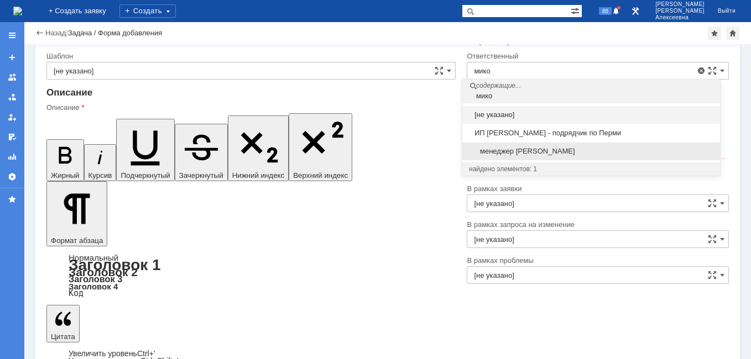
click at [515, 149] on span "менеджер [PERSON_NAME]" at bounding box center [591, 151] width 244 height 9
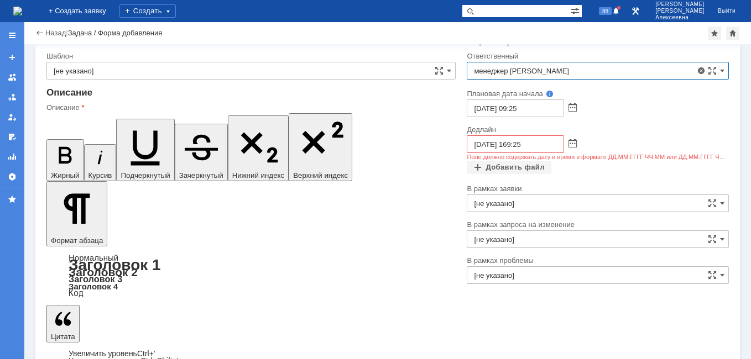
type input "менеджер [PERSON_NAME]"
click at [517, 145] on input "[DATE] 169:25" at bounding box center [515, 144] width 97 height 18
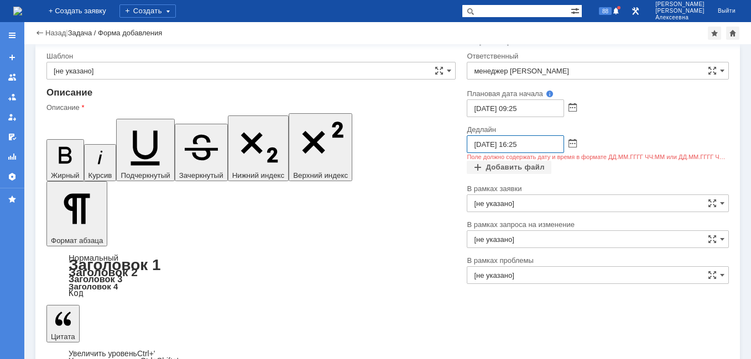
type input "[DATE] 16:25"
click at [582, 163] on div "Добавить файл" at bounding box center [598, 168] width 262 height 14
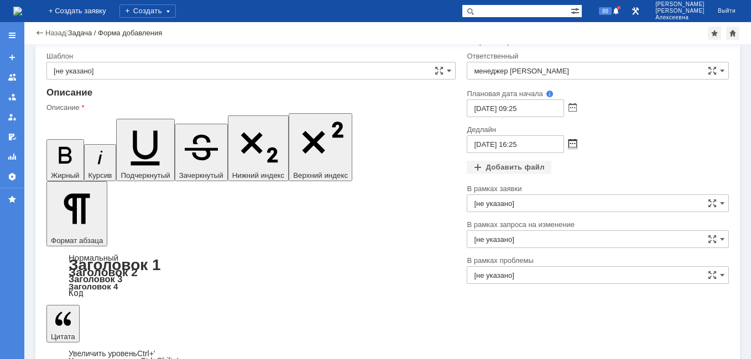
click at [568, 141] on span at bounding box center [572, 144] width 8 height 9
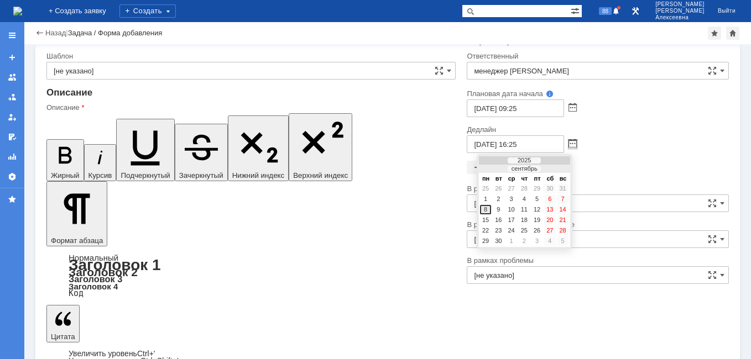
click at [488, 209] on div "8" at bounding box center [485, 209] width 11 height 9
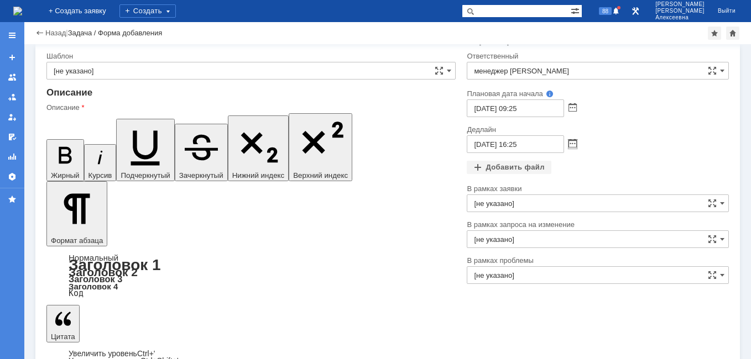
click at [611, 155] on div at bounding box center [598, 157] width 262 height 8
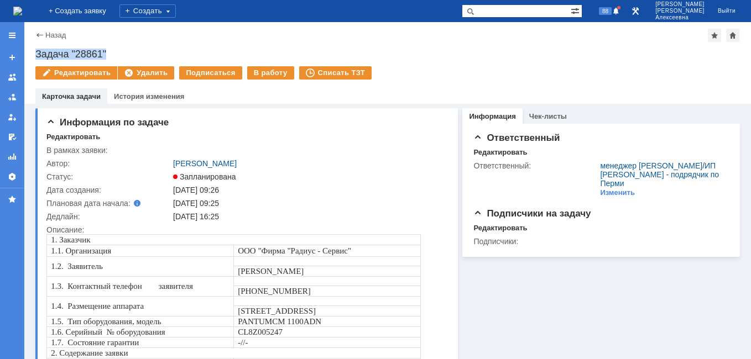
drag, startPoint x: 109, startPoint y: 51, endPoint x: 34, endPoint y: 53, distance: 75.2
click at [34, 53] on div "Назад | Задача "28861" Задача "28861" Редактировать Удалить Подписаться В работ…" at bounding box center [387, 63] width 726 height 82
copy div "Задача "28861""
